Goal: Information Seeking & Learning: Get advice/opinions

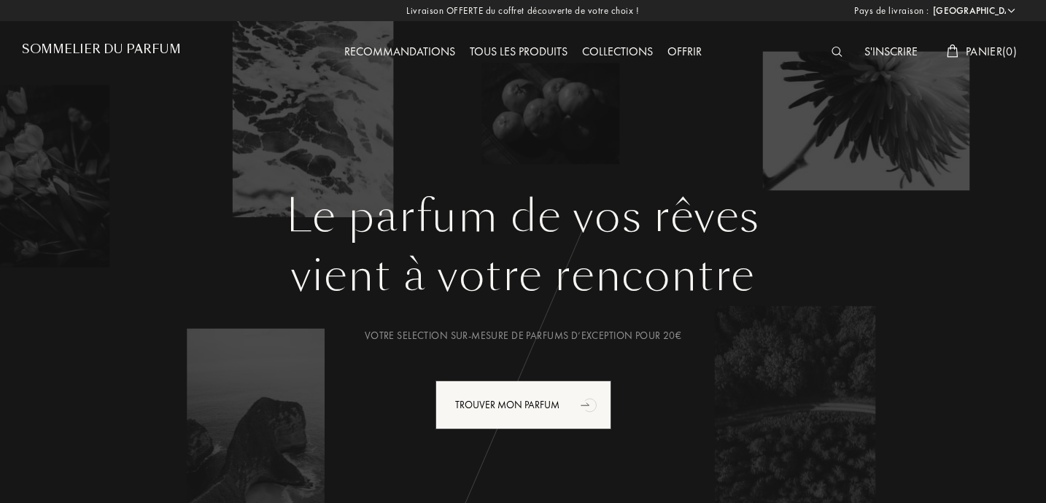
select select "FR"
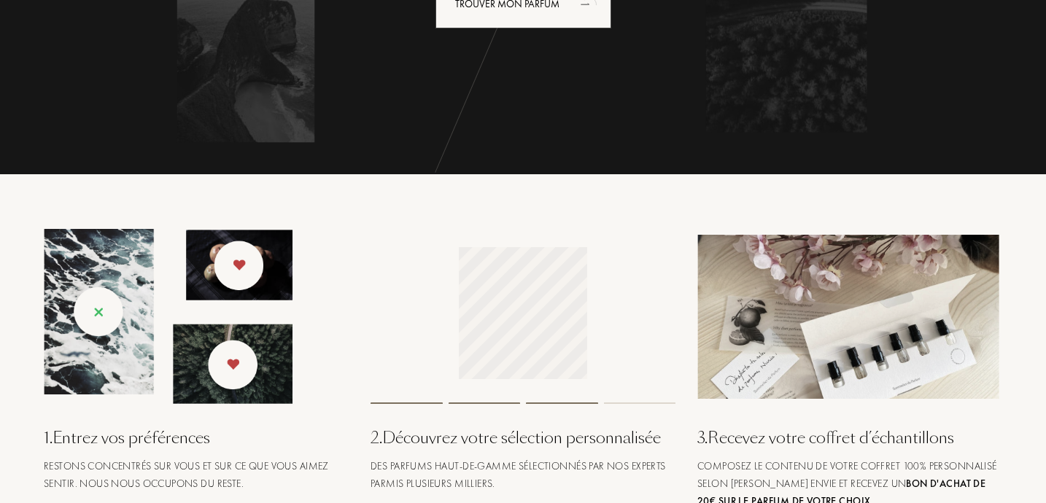
scroll to position [274, 0]
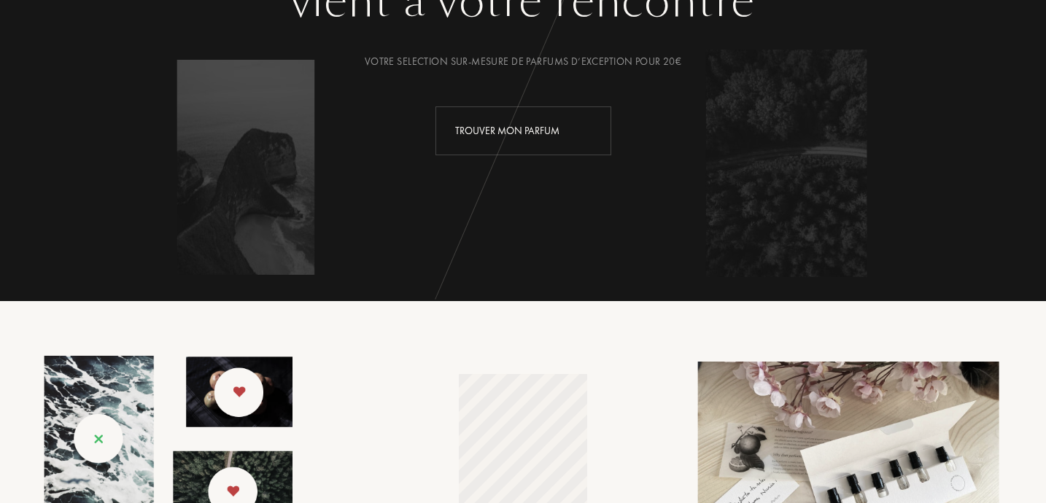
click at [500, 123] on div "Trouver mon parfum" at bounding box center [523, 130] width 176 height 49
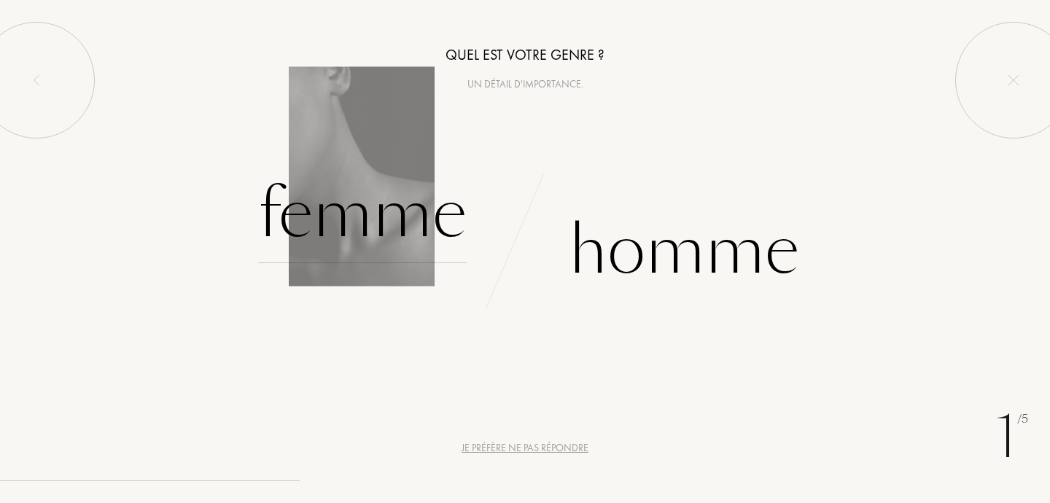
click at [381, 220] on div "Femme" at bounding box center [362, 214] width 209 height 98
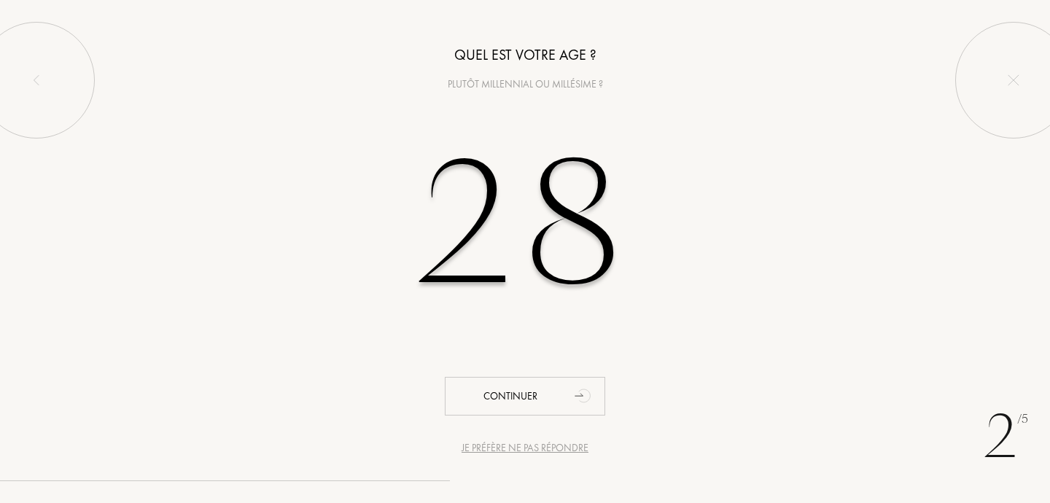
type input "28"
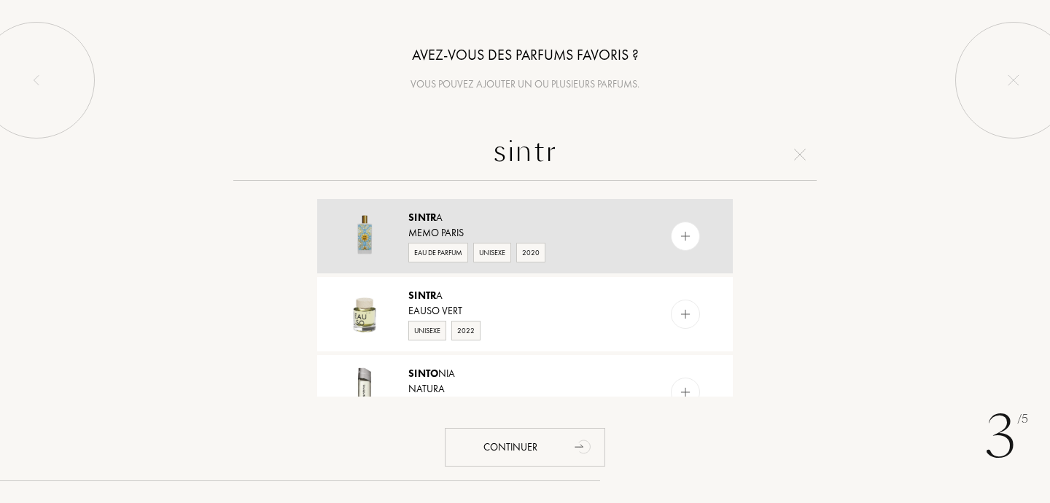
type input "sintr"
click at [690, 238] on div at bounding box center [685, 236] width 29 height 29
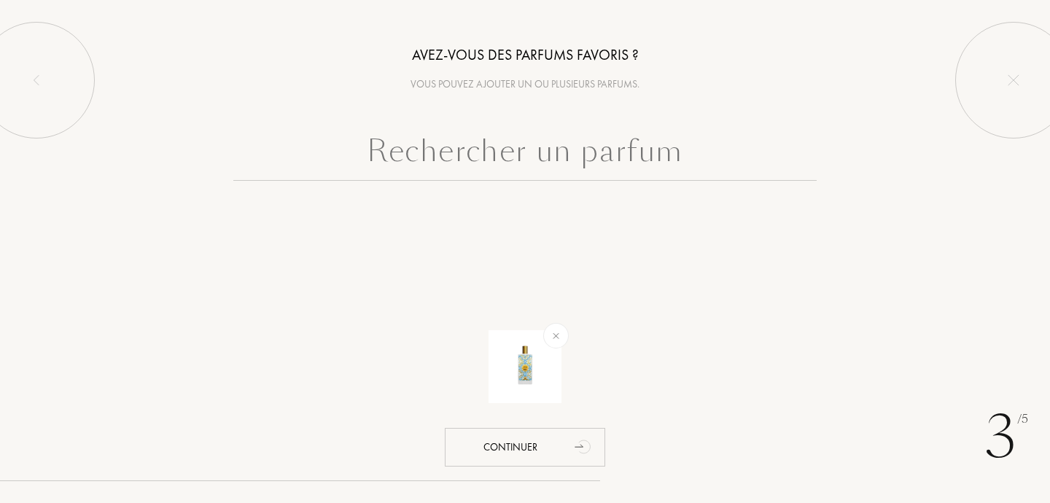
click at [609, 160] on input "text" at bounding box center [525, 154] width 584 height 53
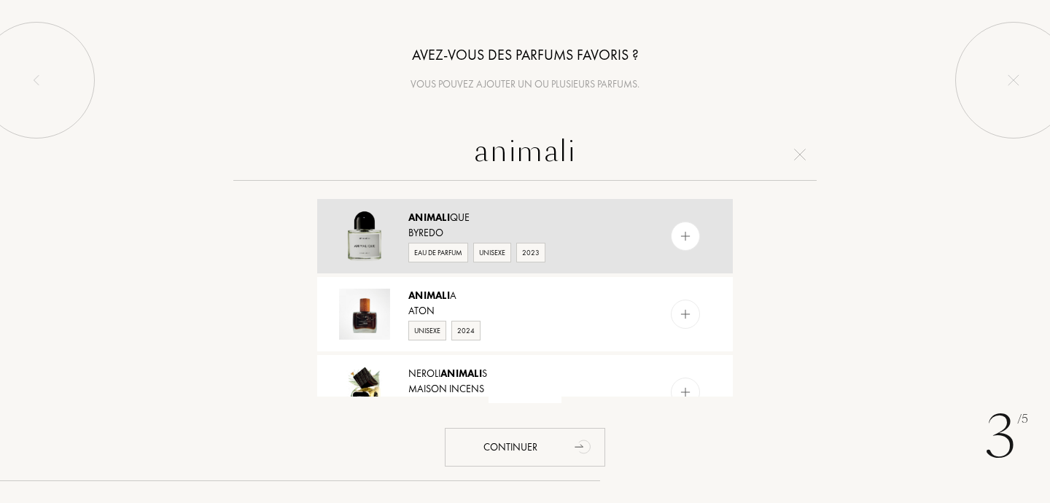
type input "animali"
click at [617, 226] on div "Byredo" at bounding box center [524, 232] width 232 height 15
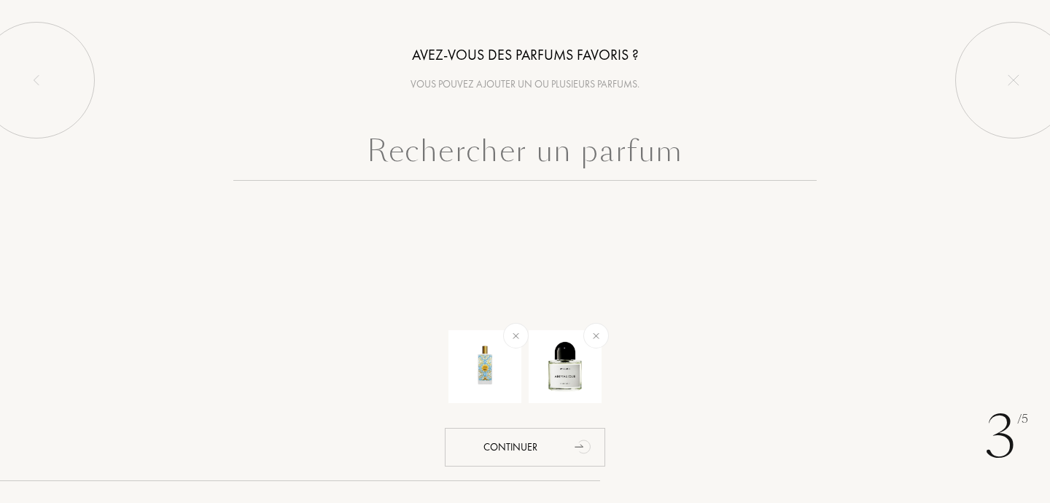
click at [592, 155] on input "text" at bounding box center [525, 154] width 584 height 53
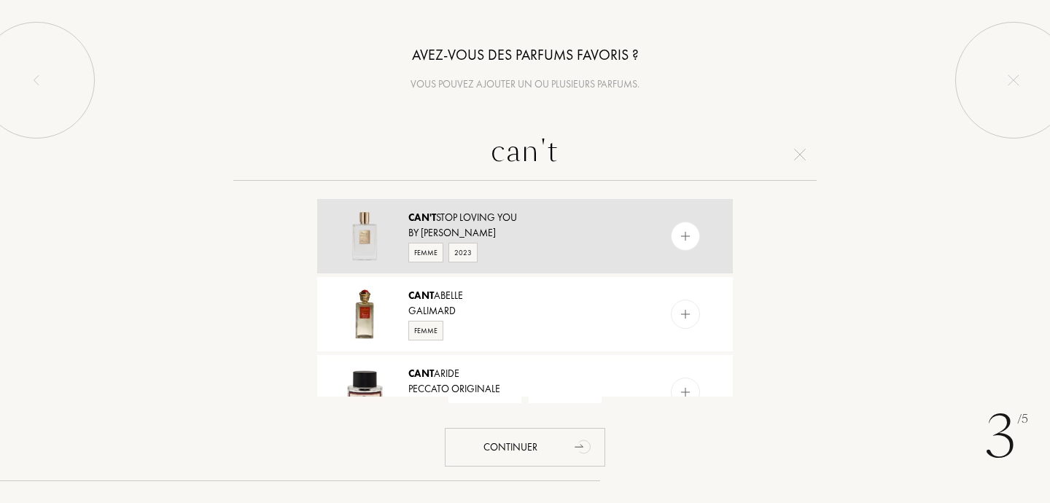
type input "can't"
click at [517, 226] on div "By [PERSON_NAME]" at bounding box center [524, 232] width 232 height 15
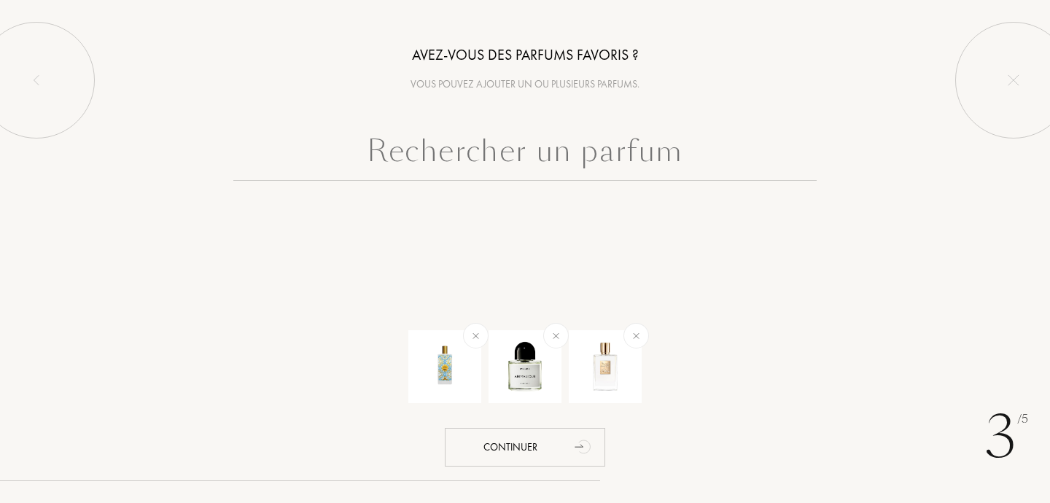
click at [544, 167] on input "text" at bounding box center [525, 154] width 584 height 53
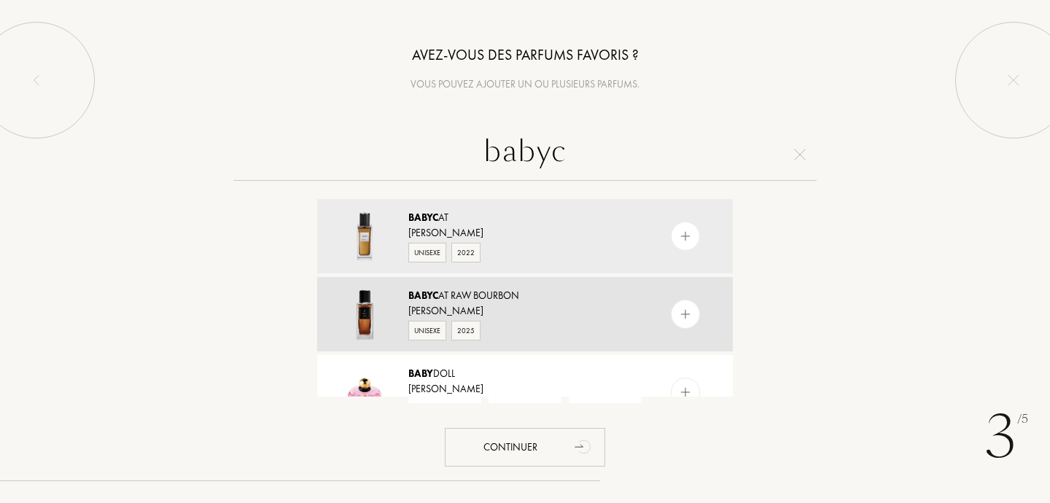
type input "babyc"
click at [508, 296] on div "Babyc at Raw Bourbon" at bounding box center [524, 295] width 232 height 15
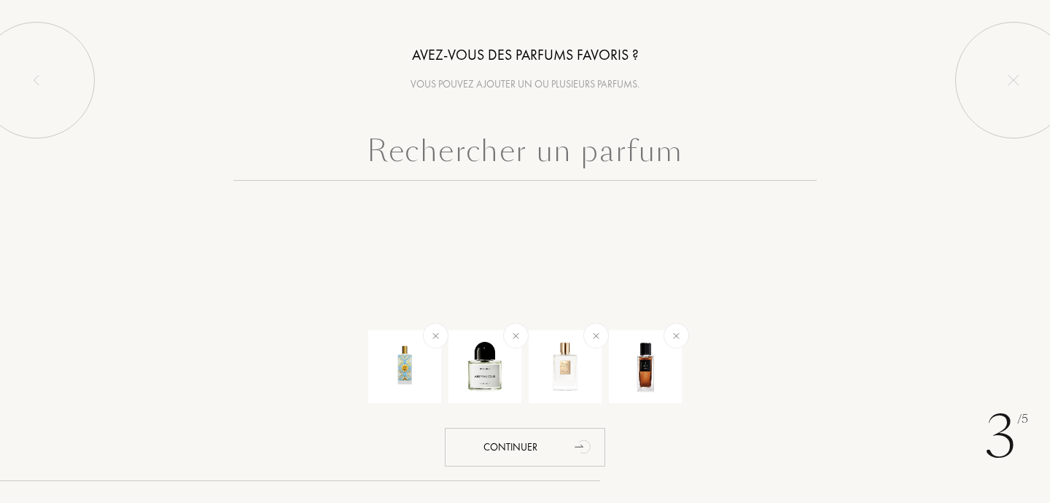
click at [589, 167] on input "text" at bounding box center [525, 154] width 584 height 53
type input "u"
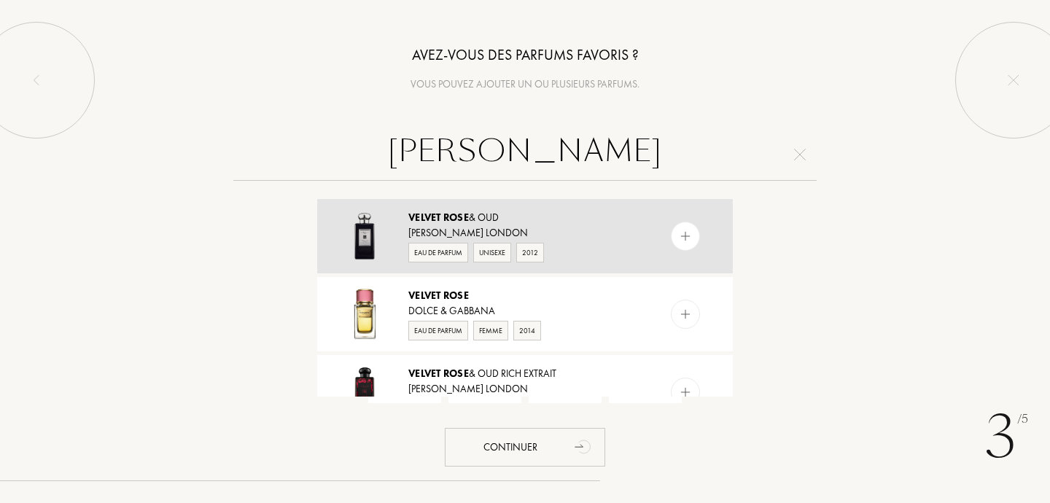
type input "[PERSON_NAME]"
click at [593, 210] on div "[PERSON_NAME] & Oud" at bounding box center [524, 217] width 232 height 15
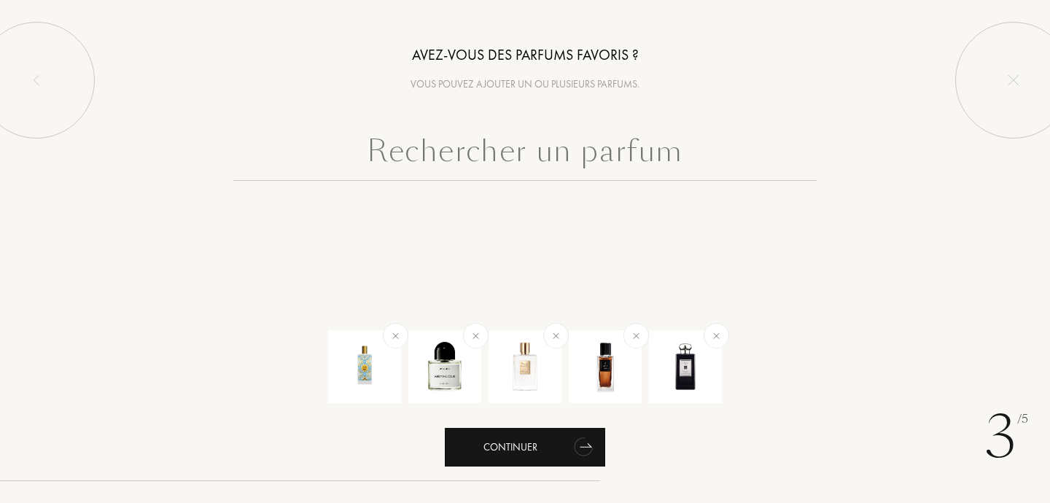
click at [513, 454] on div "Continuer" at bounding box center [525, 447] width 160 height 39
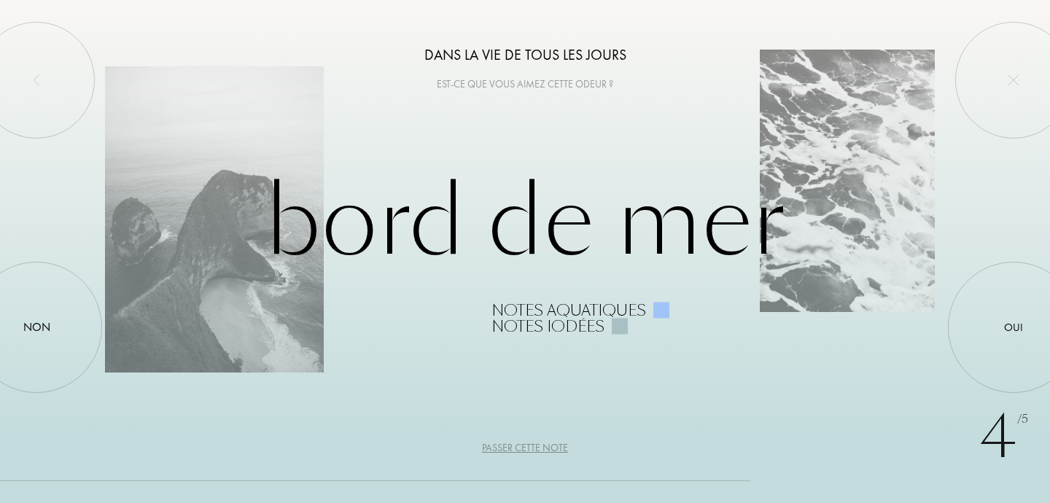
click at [523, 443] on div "Passer cette note" at bounding box center [525, 448] width 86 height 15
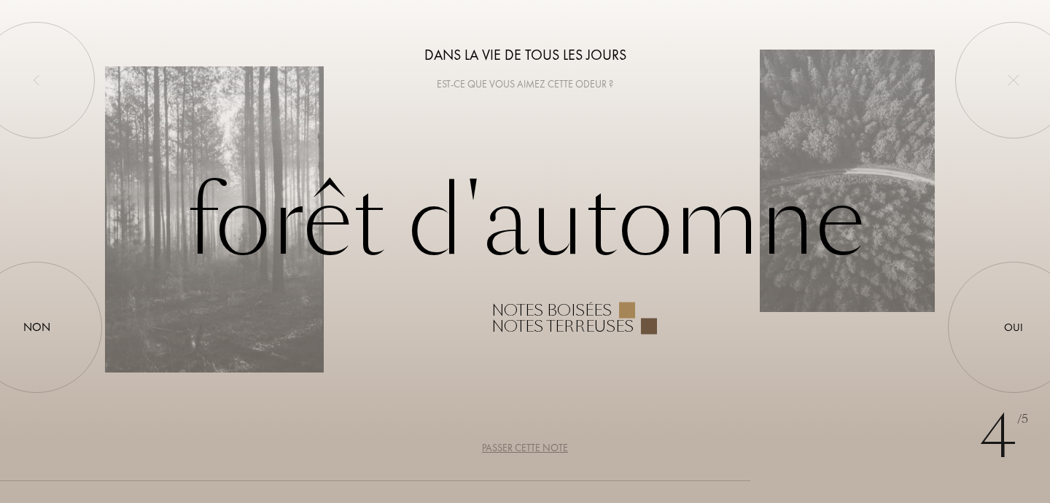
click at [523, 453] on div "Passer cette note" at bounding box center [525, 448] width 86 height 15
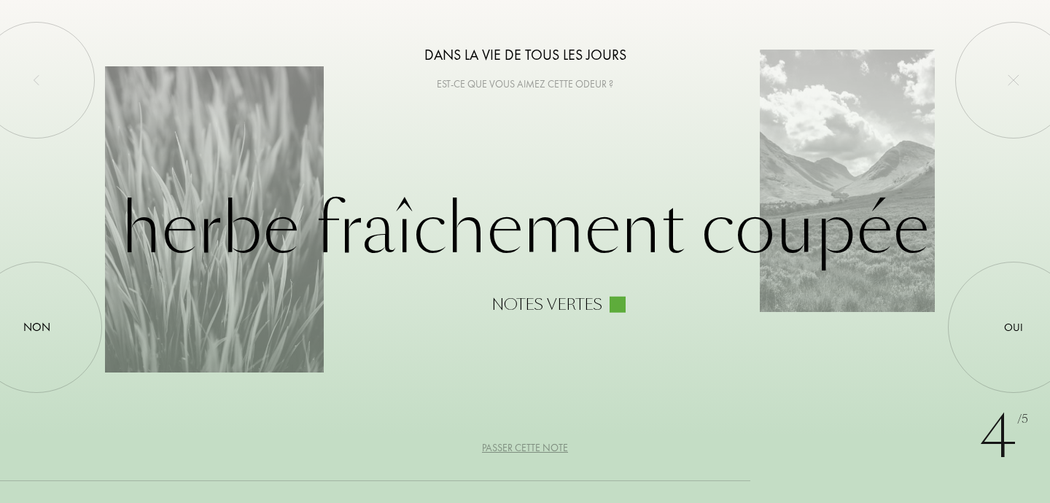
click at [532, 444] on div "Passer cette note" at bounding box center [525, 448] width 86 height 15
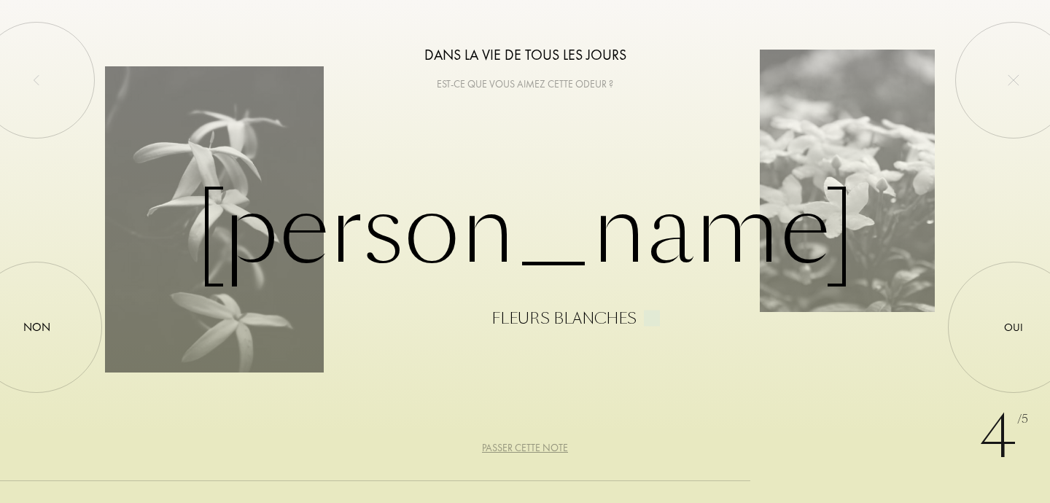
click at [524, 442] on div "Passer cette note" at bounding box center [525, 448] width 86 height 15
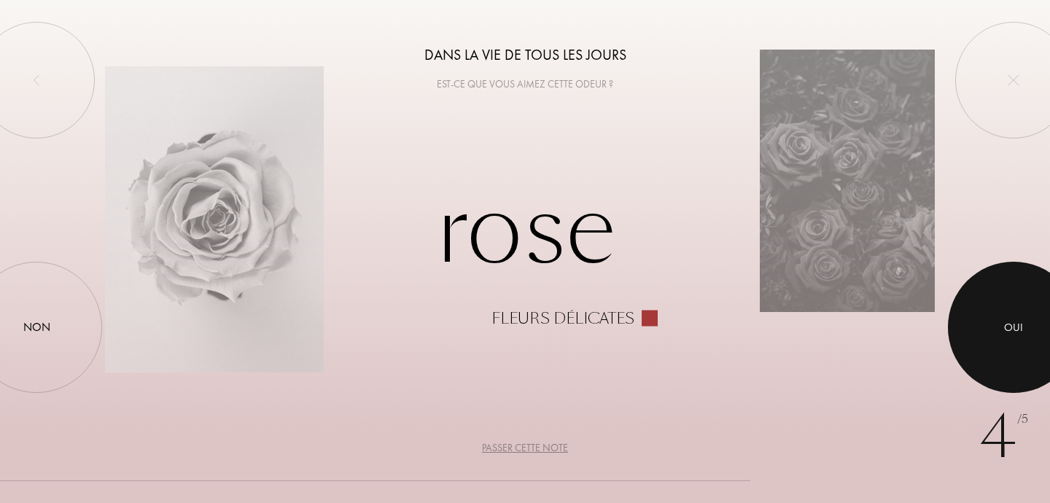
click at [999, 325] on div at bounding box center [1013, 327] width 131 height 131
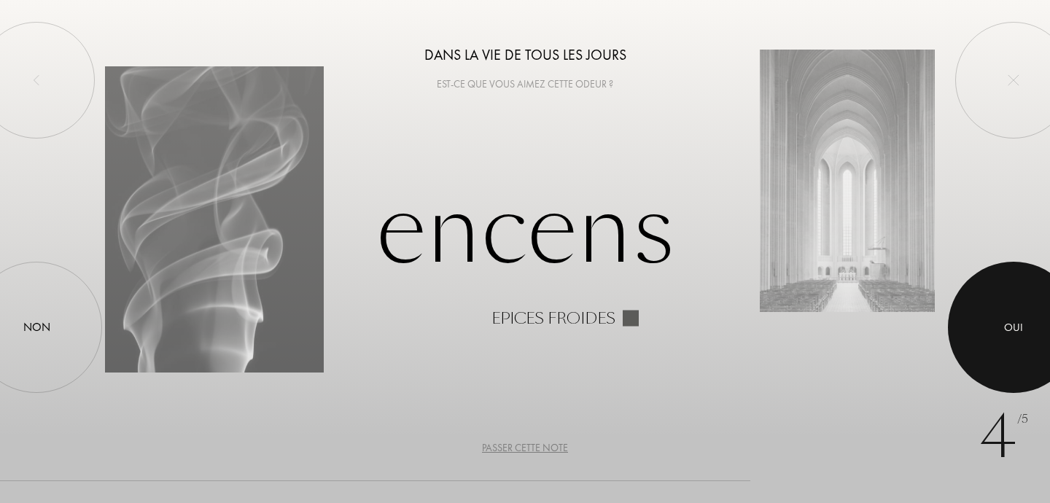
click at [991, 357] on div at bounding box center [1013, 327] width 131 height 131
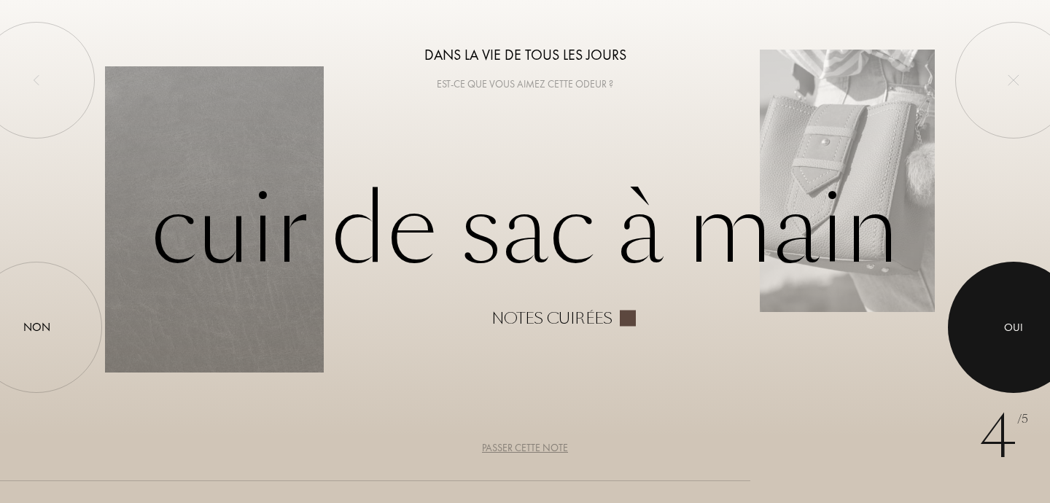
click at [1027, 347] on div at bounding box center [1013, 327] width 131 height 131
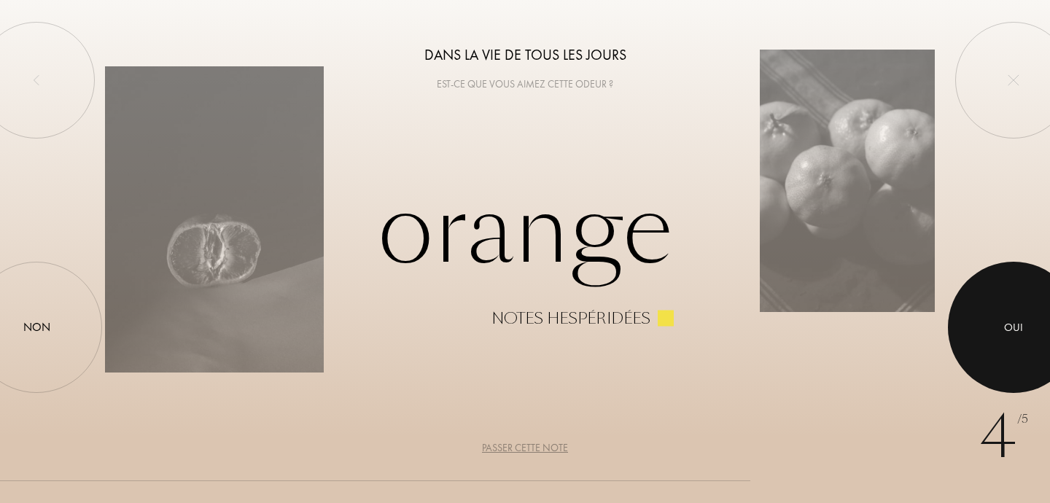
click at [1026, 342] on div at bounding box center [1013, 327] width 131 height 131
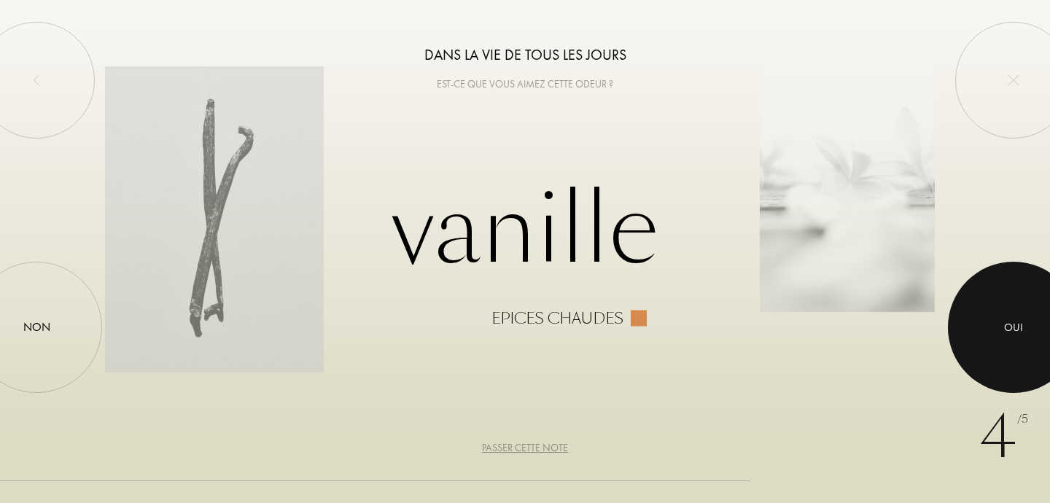
click at [1026, 342] on div at bounding box center [1013, 327] width 131 height 131
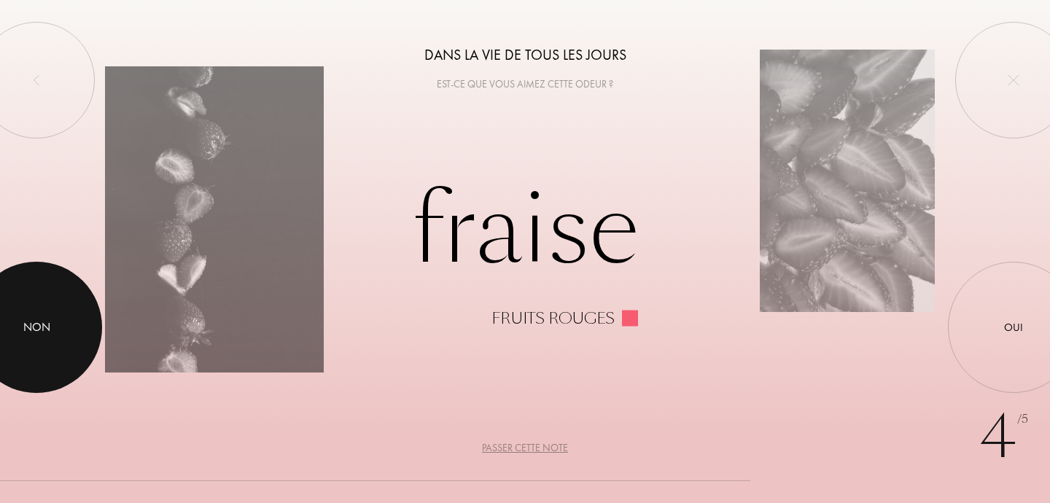
click at [51, 333] on div at bounding box center [36, 327] width 131 height 131
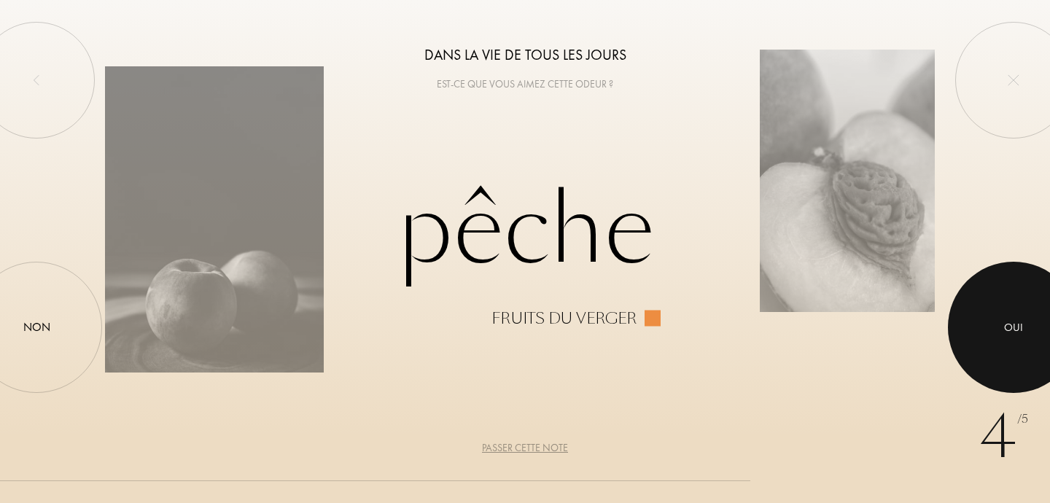
click at [970, 374] on div at bounding box center [1013, 327] width 131 height 131
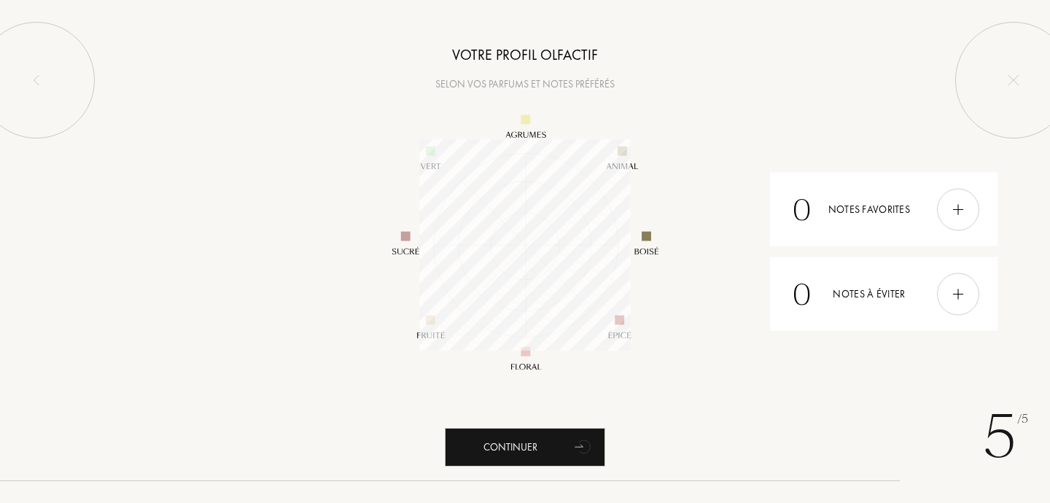
scroll to position [212, 212]
click at [913, 303] on div "0 Notes à éviter" at bounding box center [884, 294] width 228 height 74
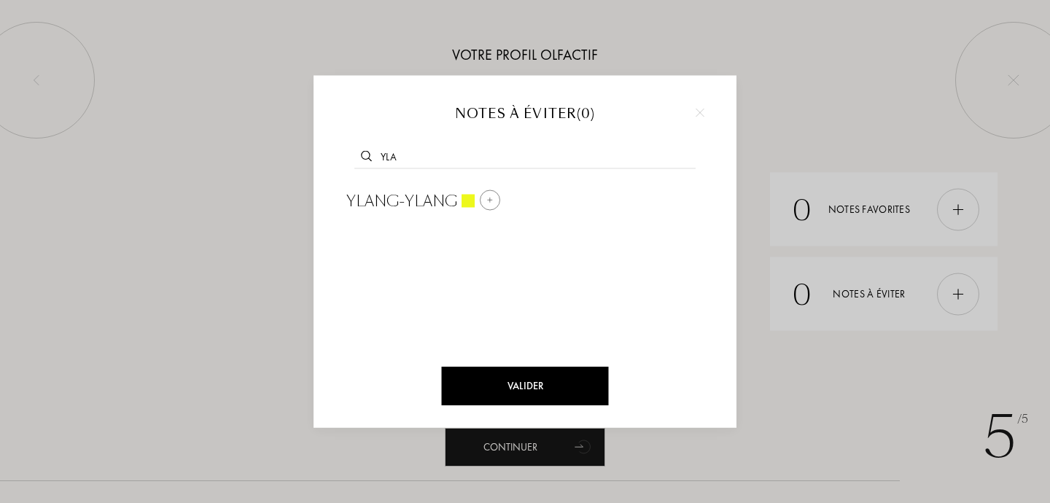
type input "yla"
click at [409, 195] on span "Ylang-ylang" at bounding box center [401, 201] width 111 height 22
click at [463, 199] on div at bounding box center [468, 200] width 13 height 13
click at [463, 199] on div at bounding box center [525, 271] width 379 height 177
click at [455, 146] on div at bounding box center [525, 155] width 379 height 56
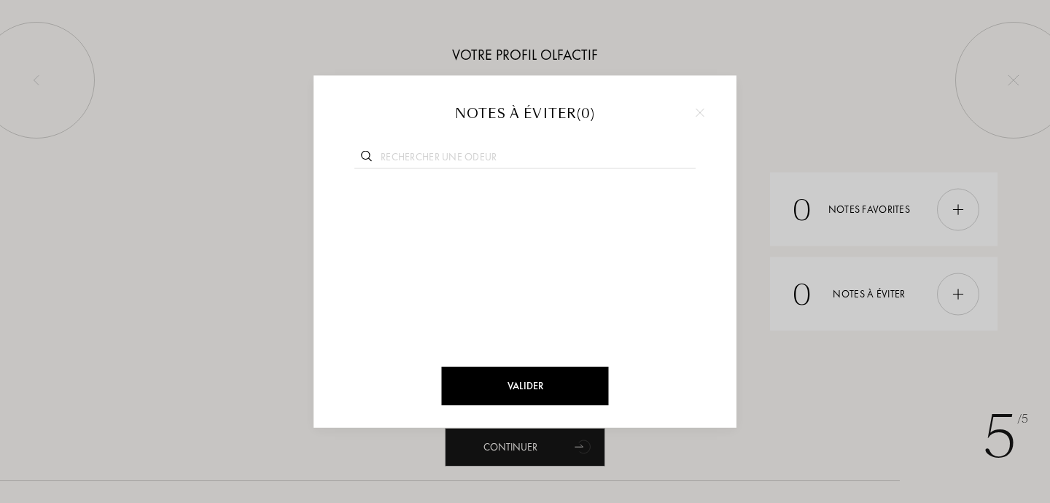
click at [457, 155] on input "text" at bounding box center [524, 159] width 341 height 20
type input "yl"
click at [487, 200] on img at bounding box center [490, 199] width 7 height 7
click at [515, 158] on input "text" at bounding box center [524, 159] width 341 height 20
type input "t"
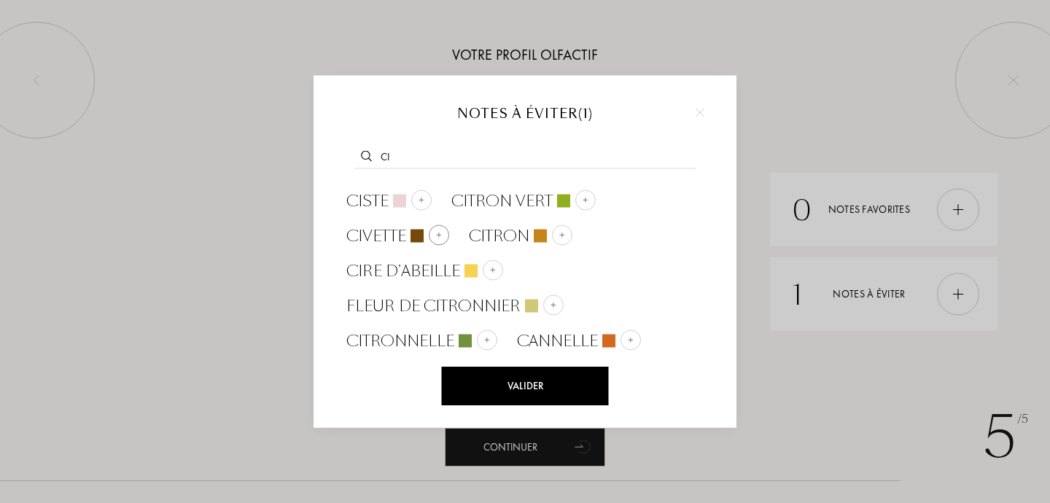
type input "ci"
click at [443, 235] on img at bounding box center [438, 234] width 7 height 7
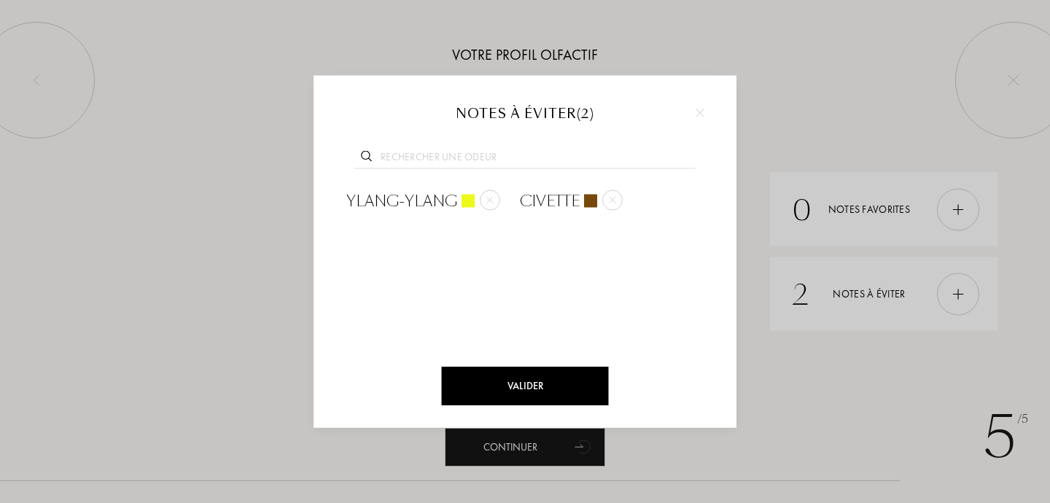
click at [555, 389] on div "Valider" at bounding box center [525, 386] width 167 height 39
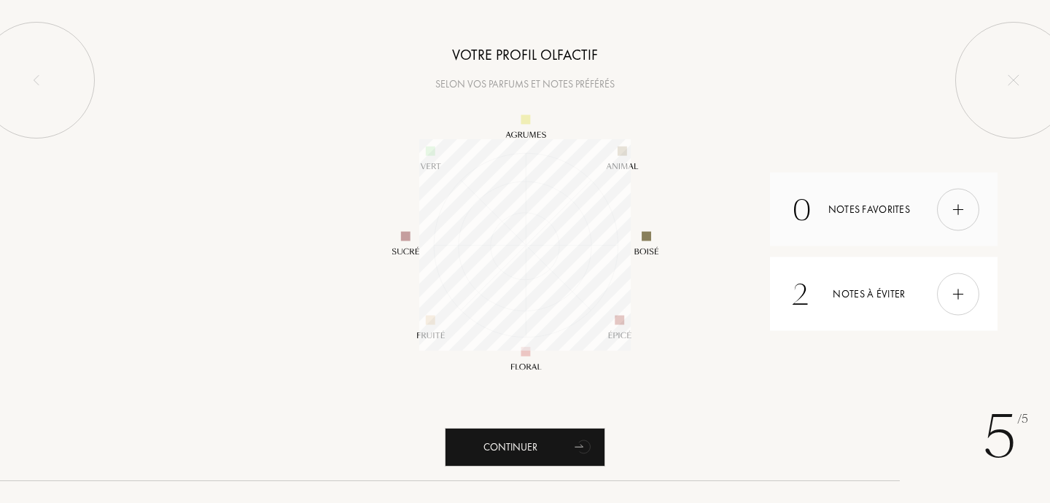
click at [861, 213] on div "0 Notes favorites" at bounding box center [884, 210] width 228 height 74
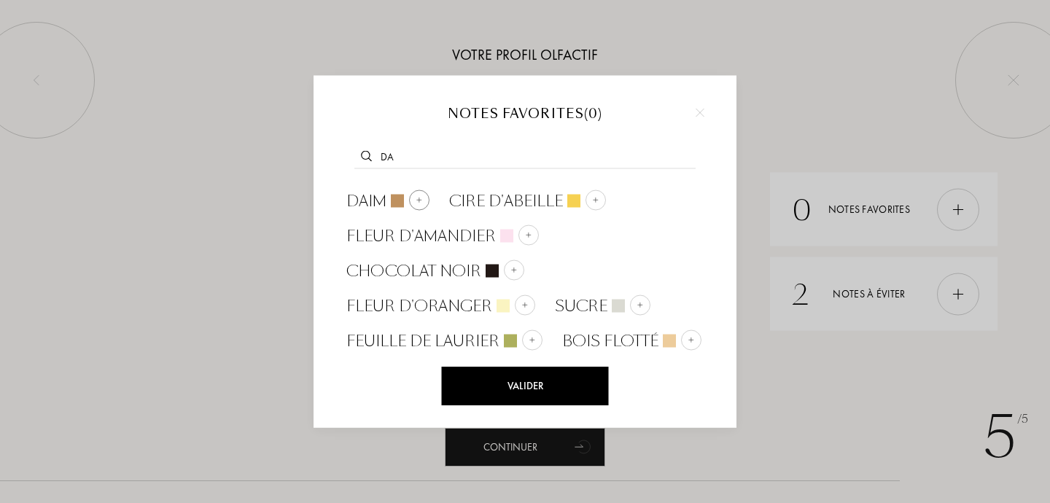
type input "da"
click at [416, 201] on img at bounding box center [419, 199] width 7 height 7
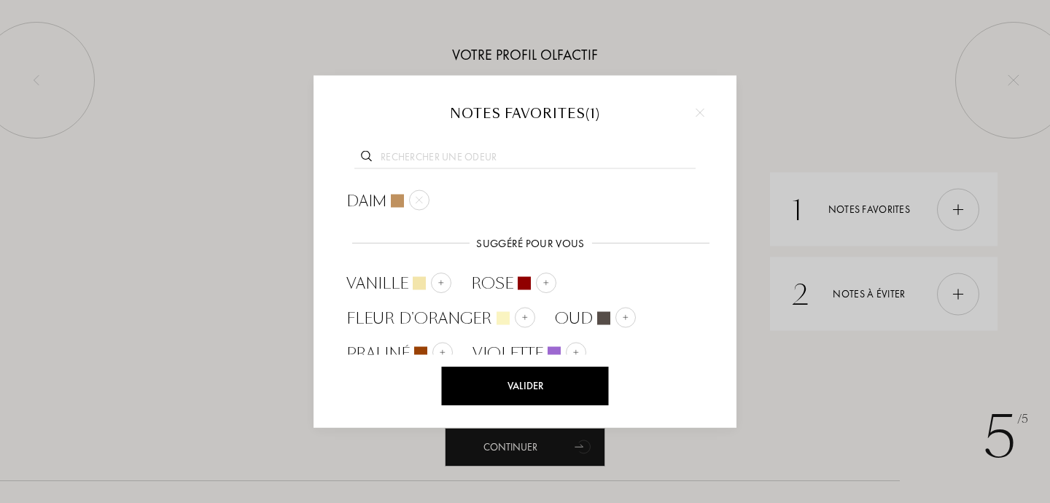
click at [429, 164] on input "text" at bounding box center [524, 159] width 341 height 20
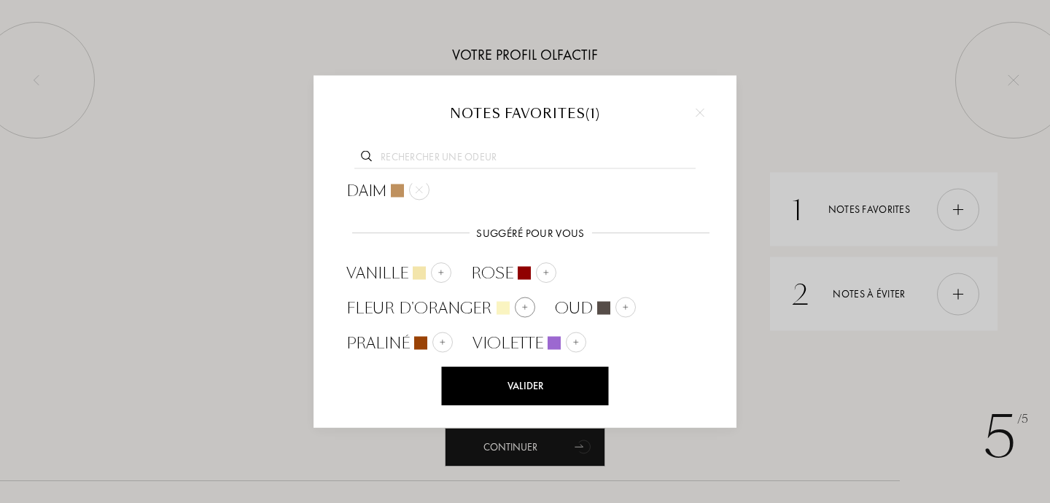
click at [522, 314] on div at bounding box center [525, 308] width 20 height 20
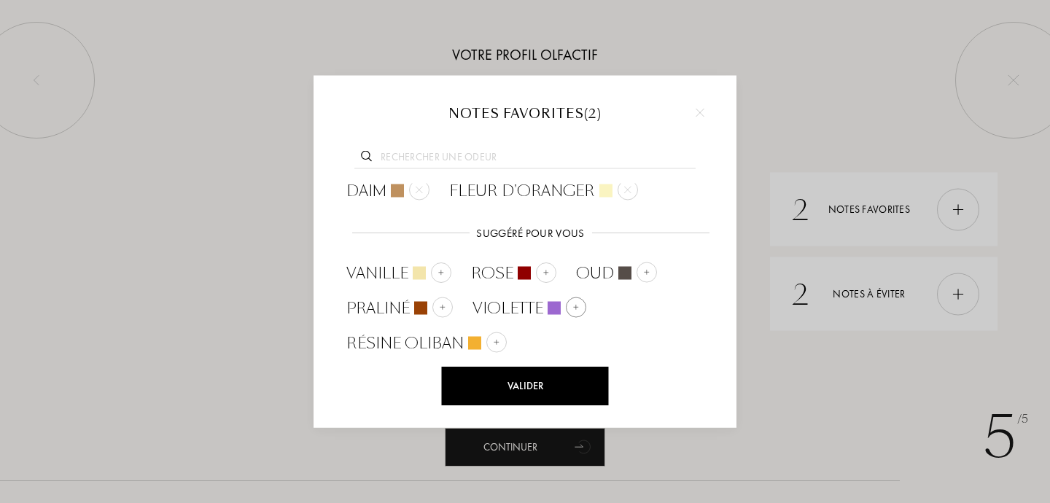
click at [576, 305] on img at bounding box center [576, 306] width 7 height 7
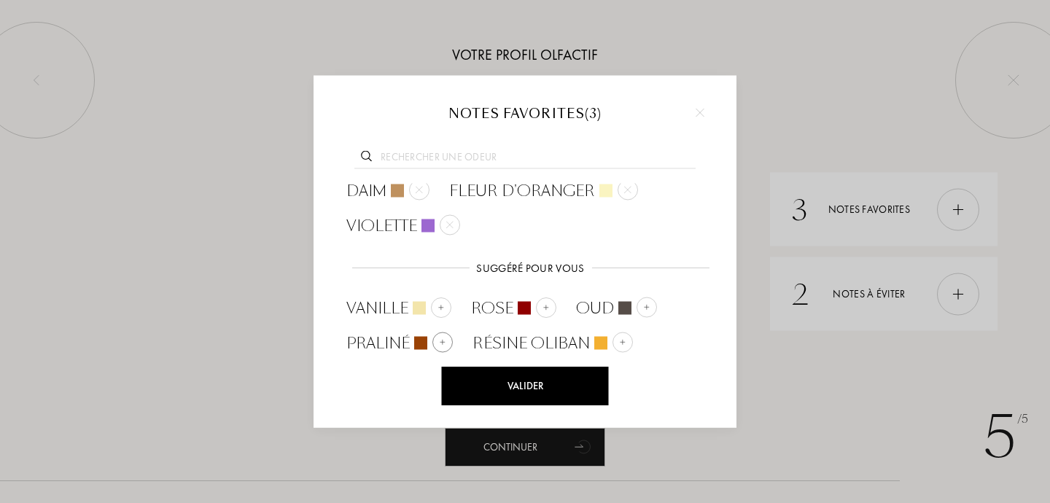
click at [446, 338] on div at bounding box center [443, 343] width 20 height 20
click at [537, 301] on div at bounding box center [546, 308] width 20 height 20
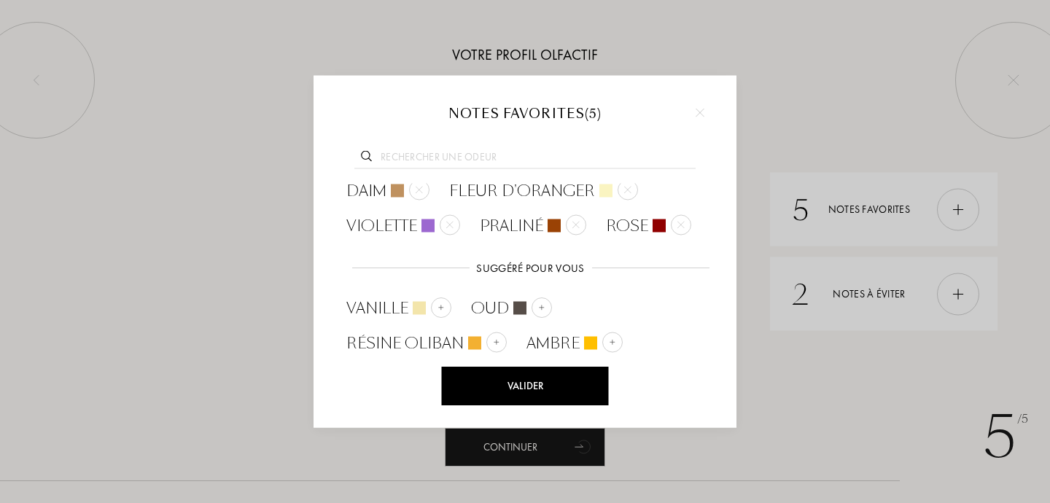
click at [540, 402] on div "Valider" at bounding box center [525, 386] width 167 height 39
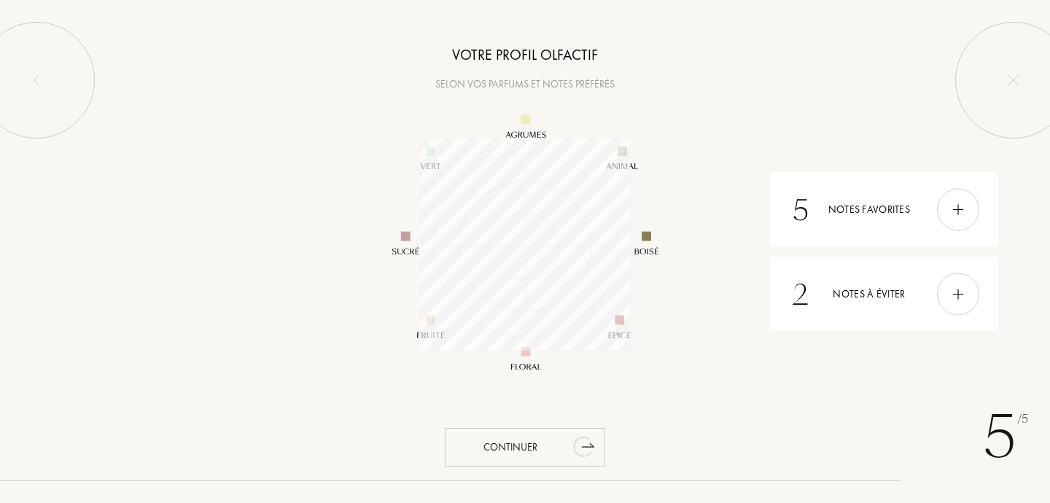
click at [557, 442] on div "Continuer" at bounding box center [525, 447] width 160 height 39
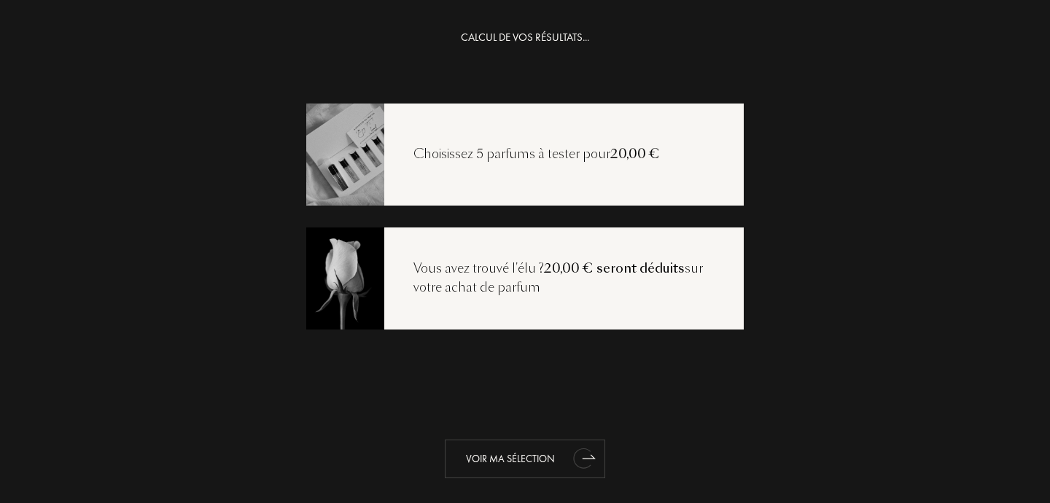
click at [558, 468] on div "Voir ma sélection" at bounding box center [525, 459] width 160 height 39
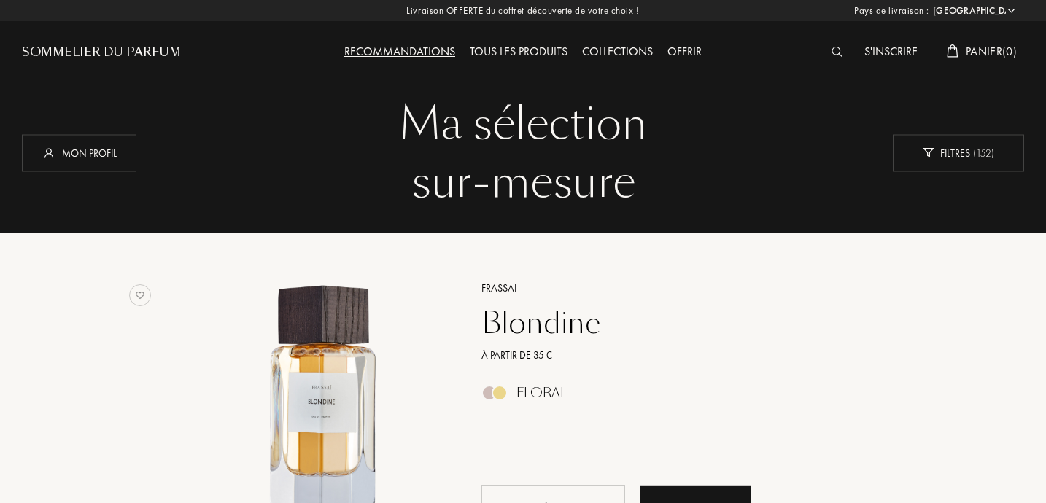
select select "FR"
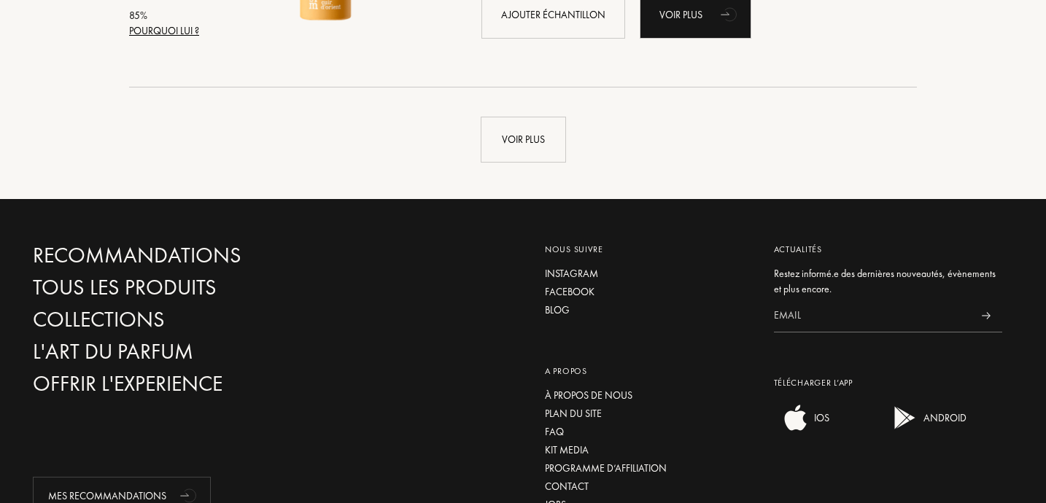
scroll to position [3538, 0]
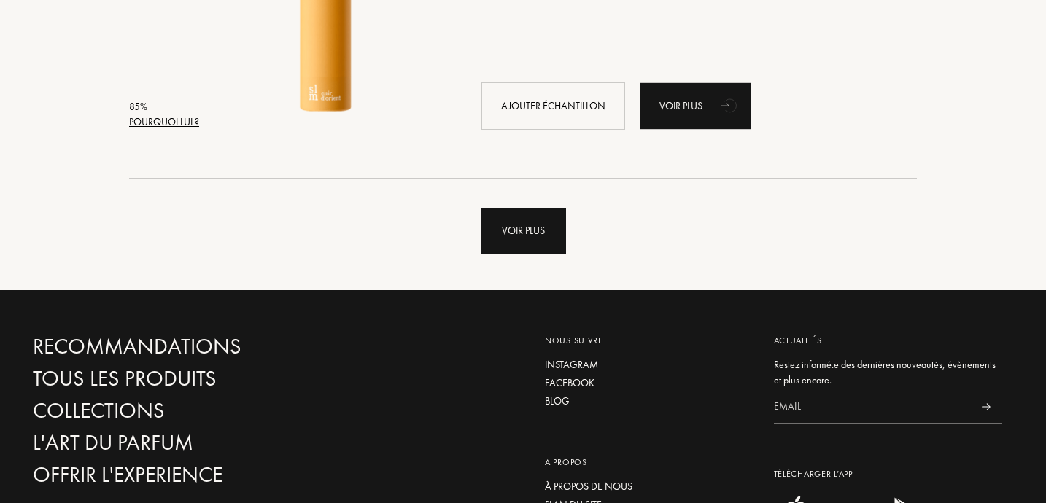
click at [538, 222] on div "Voir plus" at bounding box center [523, 231] width 85 height 46
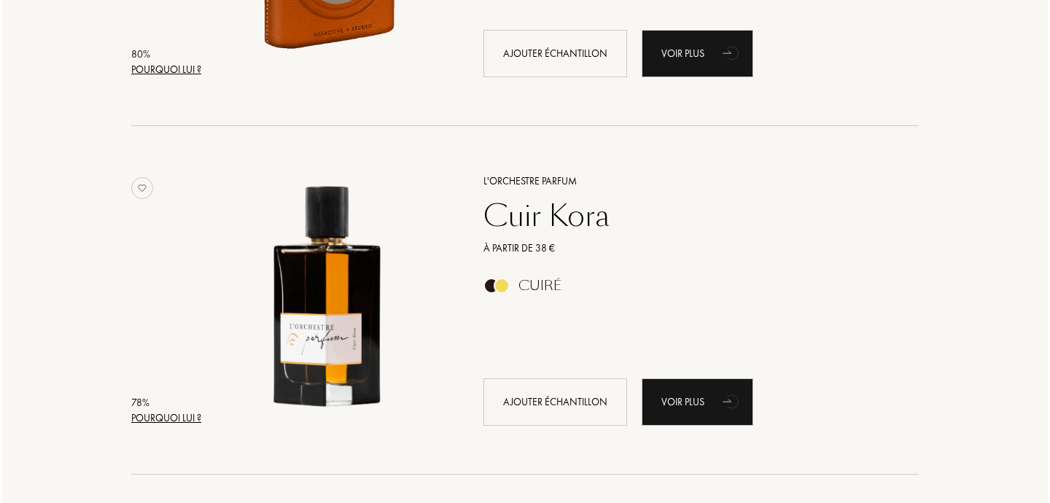
scroll to position [6722, 0]
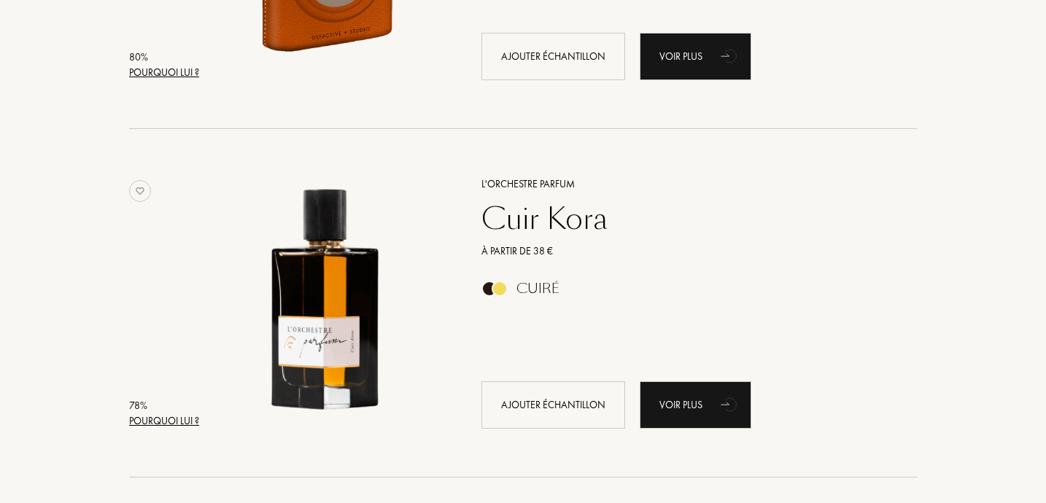
click at [166, 424] on div "Pourquoi lui ?" at bounding box center [164, 421] width 70 height 15
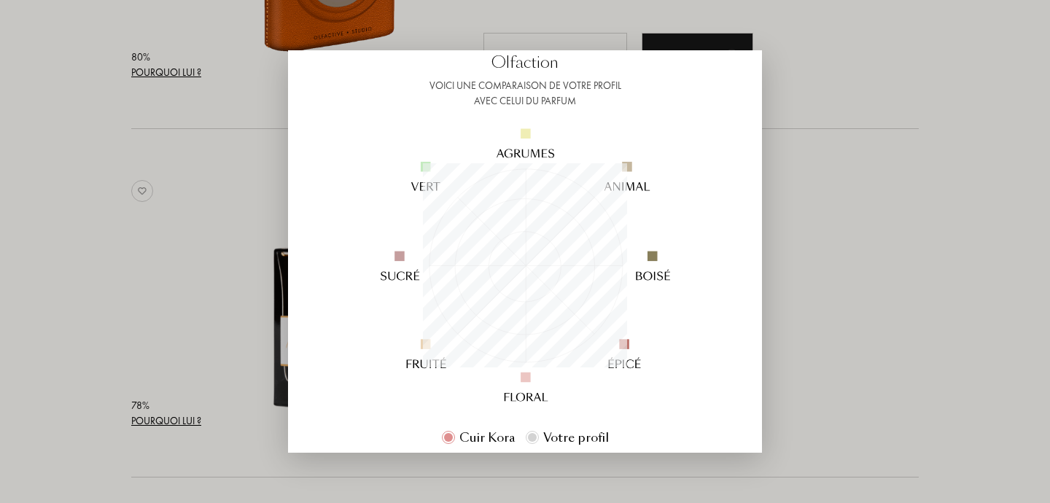
scroll to position [284, 0]
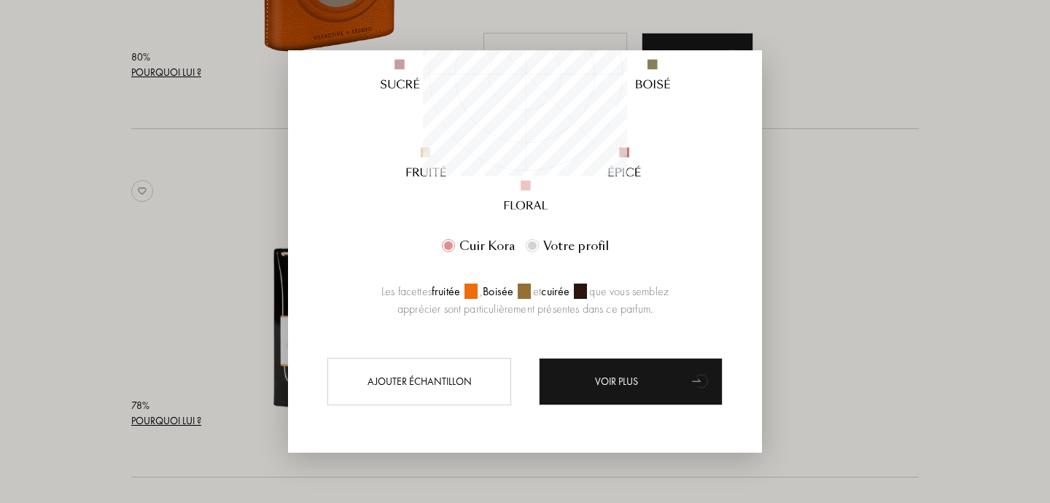
click at [872, 295] on div at bounding box center [525, 251] width 1050 height 503
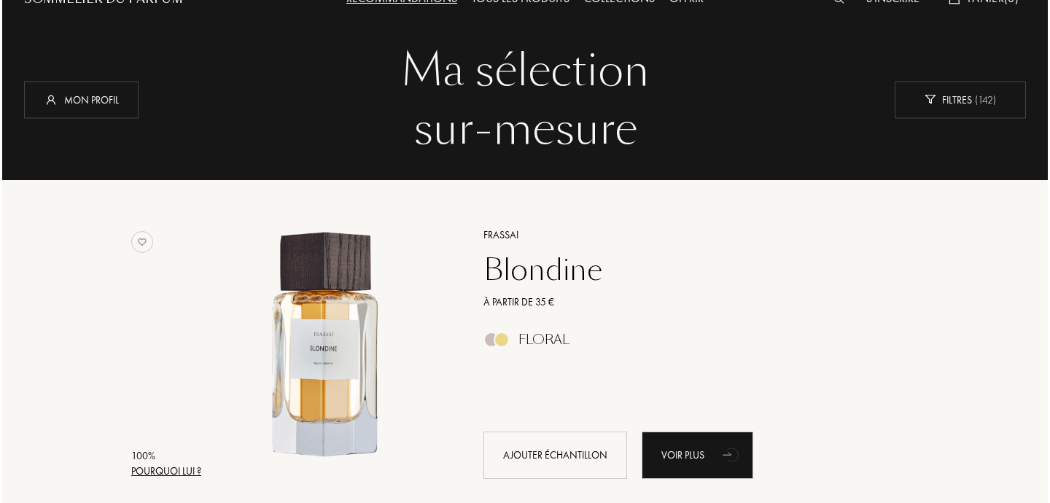
scroll to position [147, 0]
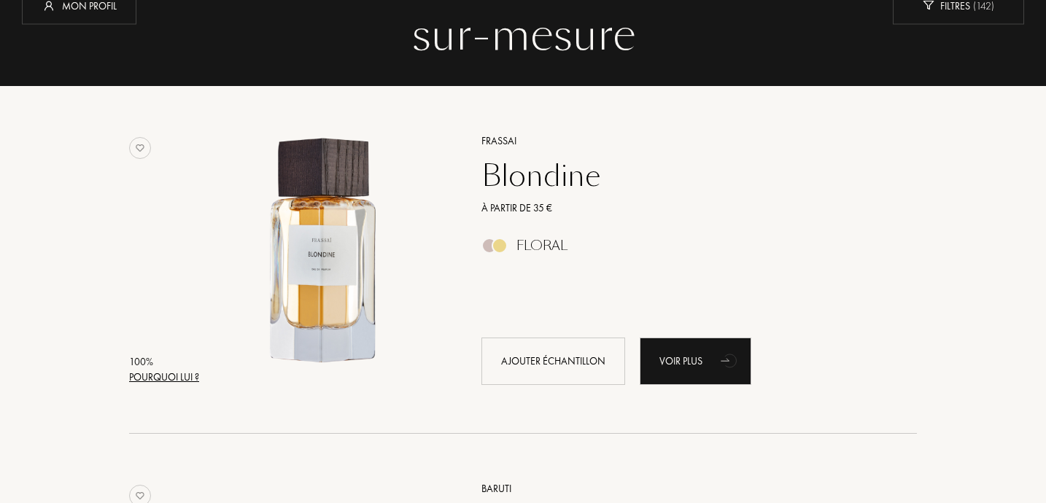
click at [177, 378] on div "Pourquoi lui ?" at bounding box center [164, 377] width 70 height 15
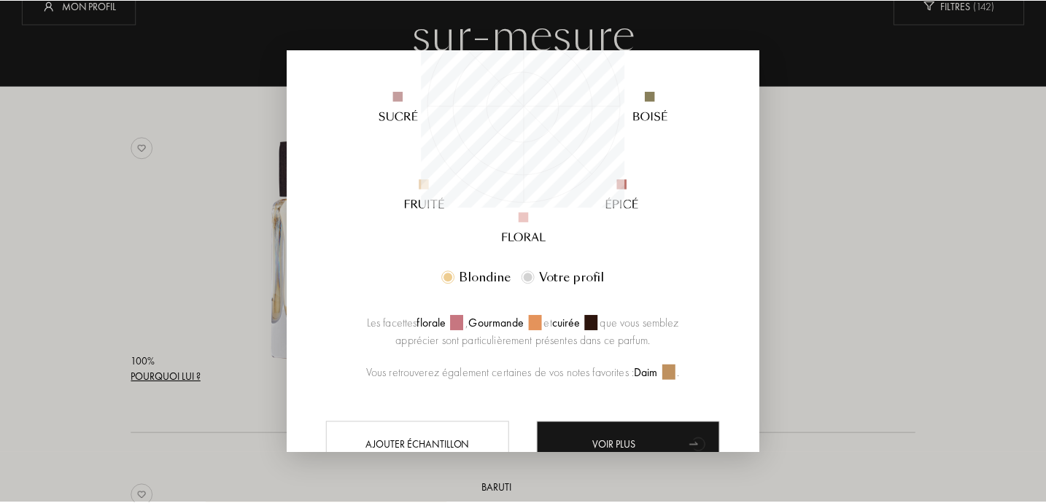
scroll to position [316, 0]
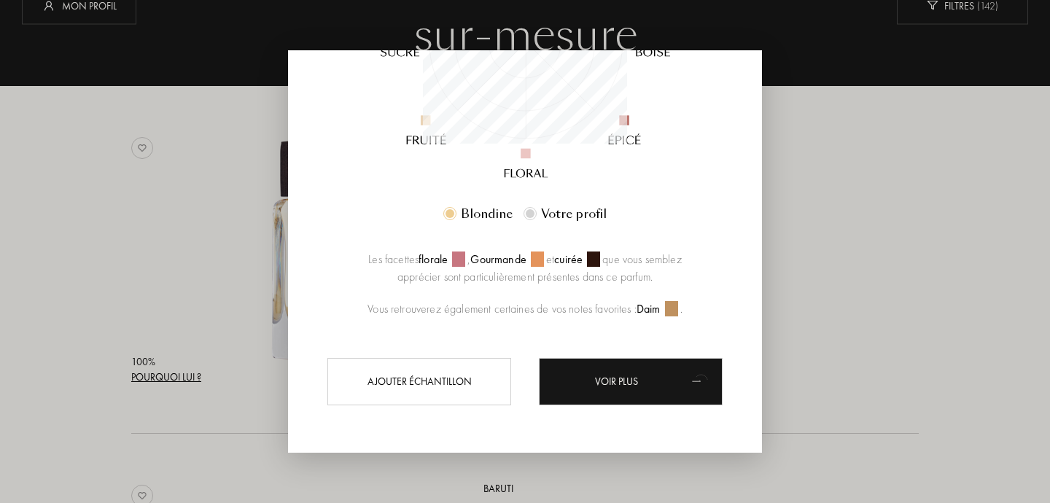
click at [909, 274] on div at bounding box center [525, 251] width 1050 height 503
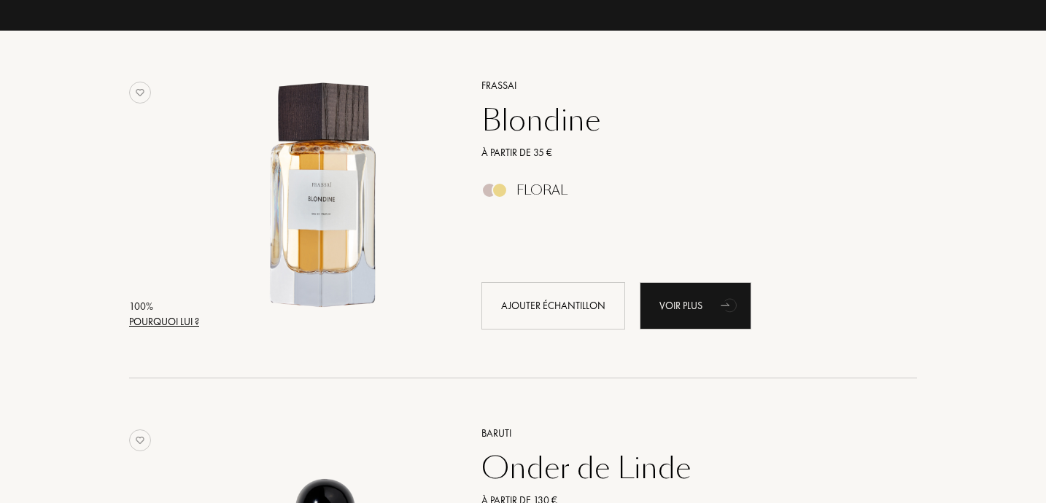
scroll to position [197, 0]
